Goal: Task Accomplishment & Management: Use online tool/utility

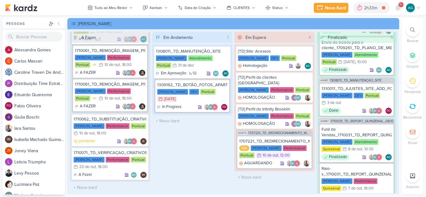
scroll to position [163, 0]
click at [398, 10] on icon at bounding box center [397, 8] width 5 height 6
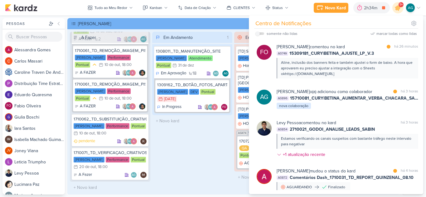
click at [196, 152] on div "Em Andamento 1 1308011_TD_MANUTENÇÃO_SITE [PERSON_NAME] Atendimento Pontual 31/…" at bounding box center [192, 113] width 80 height 162
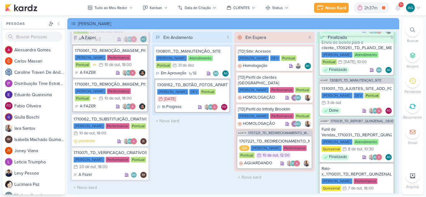
click at [414, 29] on icon at bounding box center [412, 29] width 5 height 5
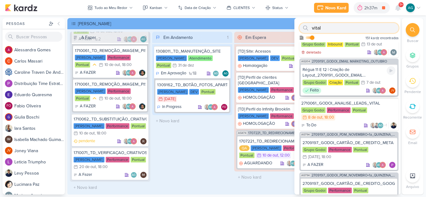
scroll to position [31, 0]
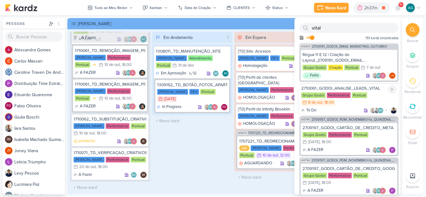
click at [363, 89] on div "2710061_GODOI_ANALISE_LEADS_VITAL" at bounding box center [348, 89] width 95 height 6
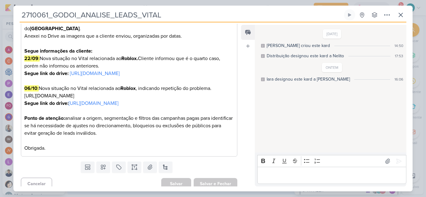
scroll to position [125, 0]
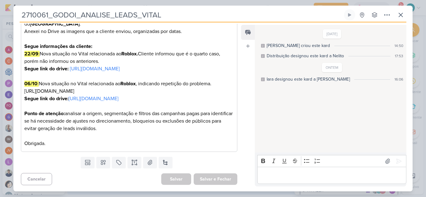
drag, startPoint x: 110, startPoint y: 18, endPoint x: 21, endPoint y: 17, distance: 88.8
click at [21, 17] on input "2710061_GODOI_ANALISE_LEADS_VITAL" at bounding box center [181, 14] width 323 height 11
click at [401, 17] on icon at bounding box center [400, 14] width 7 height 7
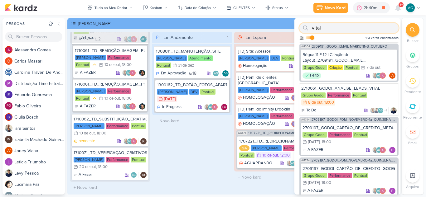
drag, startPoint x: 330, startPoint y: 30, endPoint x: 291, endPoint y: 29, distance: 38.4
click at [291, 29] on div "Pessoas [GEOGRAPHIC_DATA] A l e s s a n d r a G o m e s C a r l o s M a s s a r…" at bounding box center [213, 106] width 426 height 177
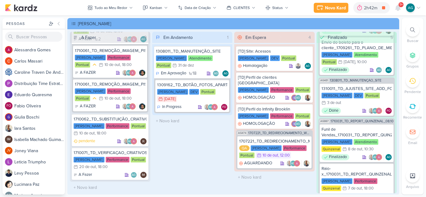
click at [411, 30] on icon at bounding box center [412, 29] width 5 height 5
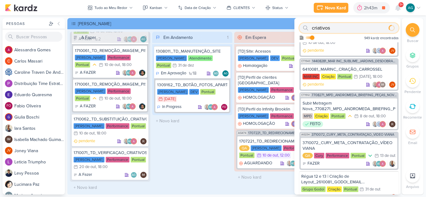
scroll to position [0, 0]
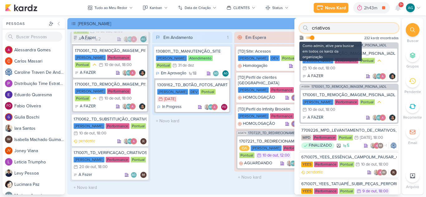
type input "criativos"
click at [312, 38] on input "checkbox" at bounding box center [312, 38] width 4 height 4
checkbox input "false"
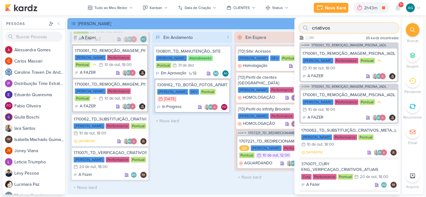
click at [342, 29] on input "criativos" at bounding box center [348, 28] width 99 height 10
click at [348, 46] on span "1710061_TD_REMOÇÃO_IMAGEM_PISCINA_IADL" at bounding box center [348, 45] width 75 height 3
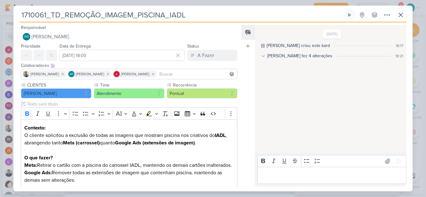
drag, startPoint x: 31, startPoint y: 13, endPoint x: 19, endPoint y: 13, distance: 12.2
click at [19, 13] on div "1710061_TD_REMOÇÃO_IMAGEM_PISCINA_IADL Criado por mim nenhum grupo disponível" at bounding box center [212, 100] width 399 height 182
drag, startPoint x: 194, startPoint y: 16, endPoint x: 9, endPoint y: 20, distance: 184.9
click at [9, 20] on div "1710061_TD_REMOÇÃO_IMAGEM_PISCINA_IADL Criado por mim" at bounding box center [213, 98] width 426 height 197
click at [385, 15] on icon at bounding box center [386, 15] width 5 height 1
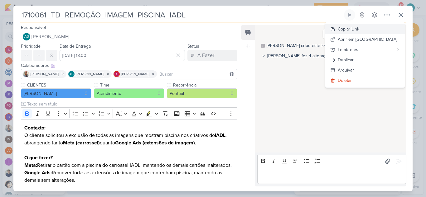
click at [359, 29] on div "Copiar Link" at bounding box center [349, 29] width 22 height 7
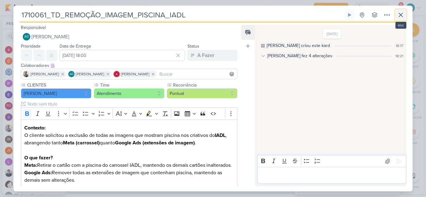
click at [399, 14] on icon at bounding box center [400, 14] width 7 height 7
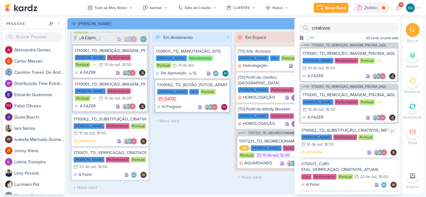
click at [360, 129] on div "1710062_TD_SUBSTITUIÇÃO_CRIATIVOS_META_LCSA" at bounding box center [348, 131] width 95 height 6
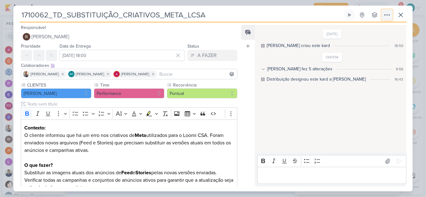
click at [389, 15] on icon at bounding box center [386, 15] width 5 height 1
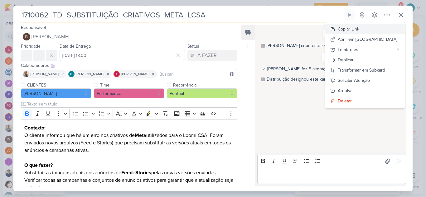
click at [374, 30] on button "Copiar Link" at bounding box center [364, 29] width 79 height 10
